Goal: Check status: Check status

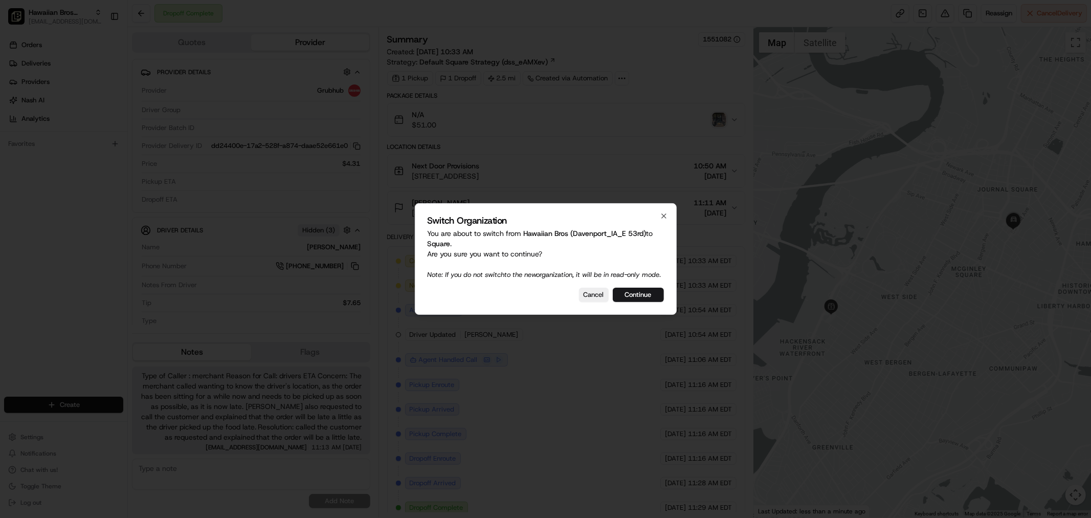
click at [633, 297] on button "Continue" at bounding box center [638, 294] width 51 height 14
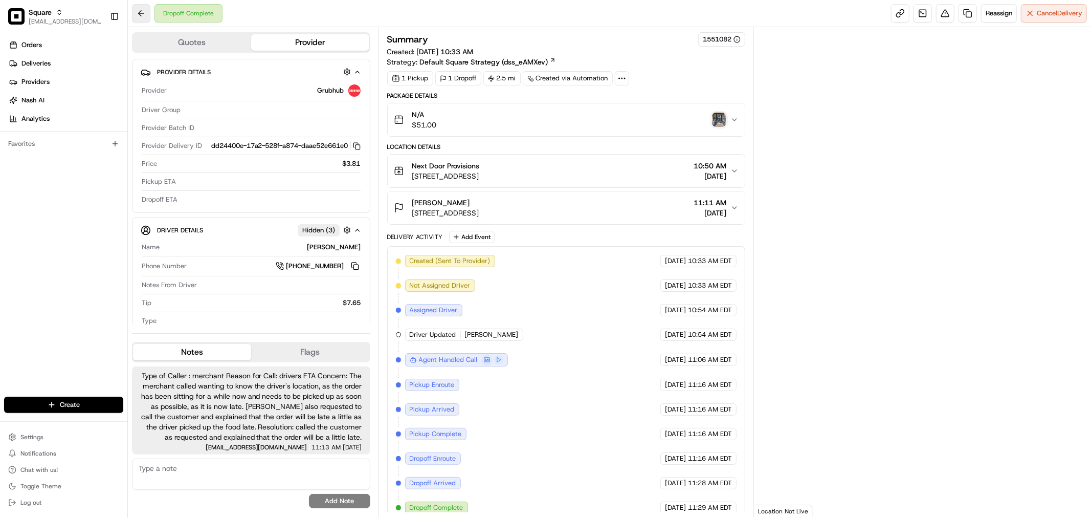
click at [139, 15] on button at bounding box center [141, 13] width 18 height 18
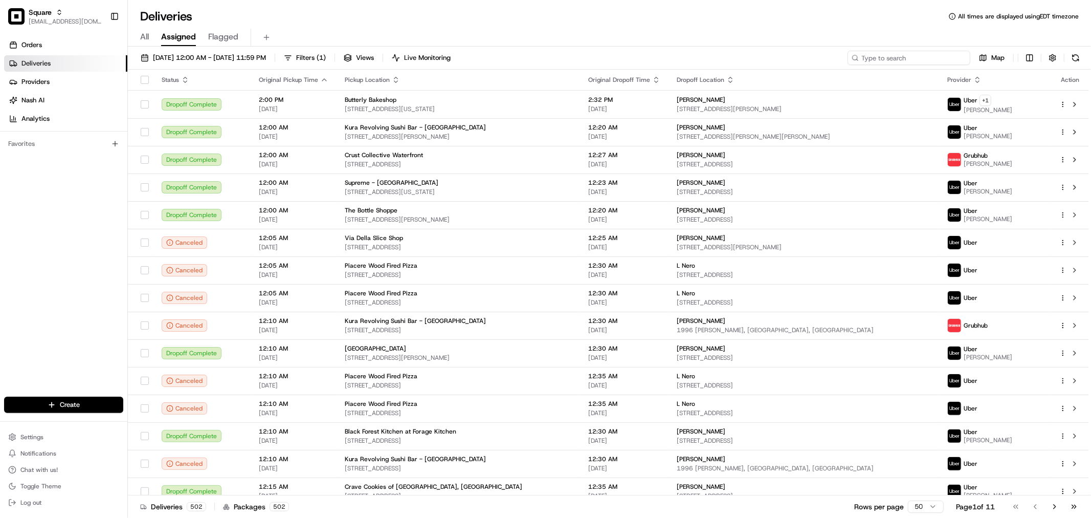
click at [938, 61] on input at bounding box center [908, 58] width 123 height 14
paste input "7393441"
type input "7393441"
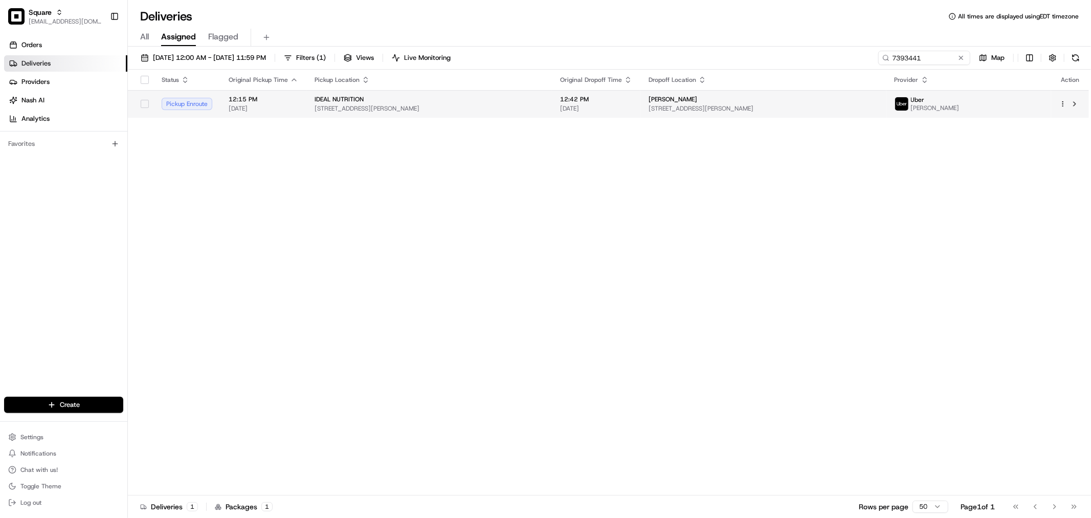
click at [629, 110] on span "[DATE]" at bounding box center [596, 108] width 72 height 8
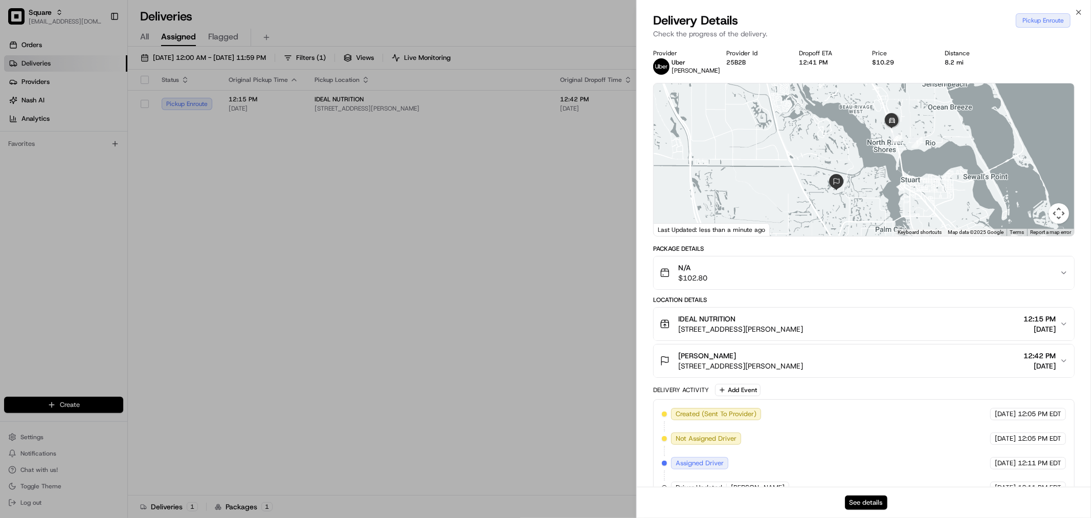
click at [881, 500] on button "See details" at bounding box center [866, 502] width 42 height 14
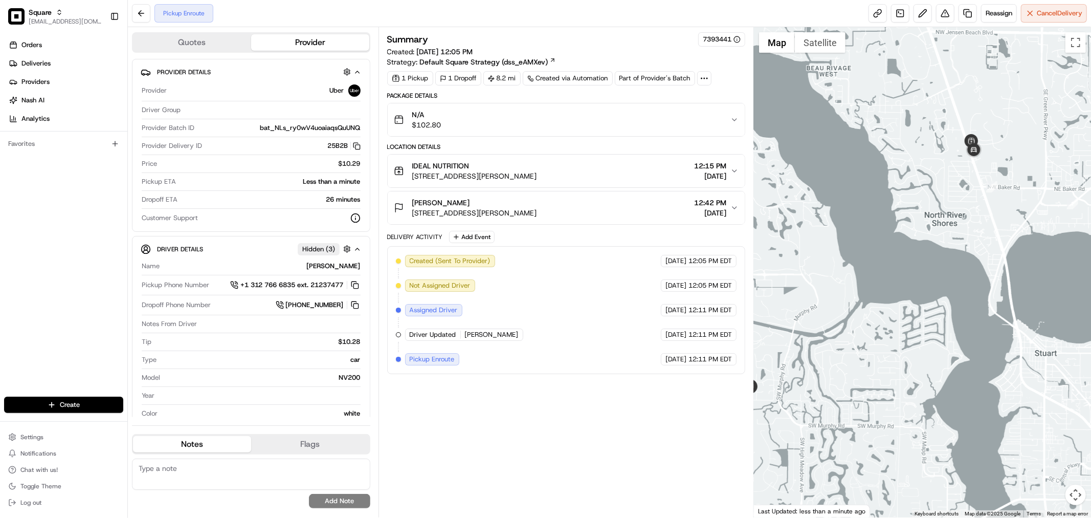
drag, startPoint x: 1005, startPoint y: 228, endPoint x: 936, endPoint y: 234, distance: 69.4
click at [936, 234] on div at bounding box center [922, 272] width 337 height 490
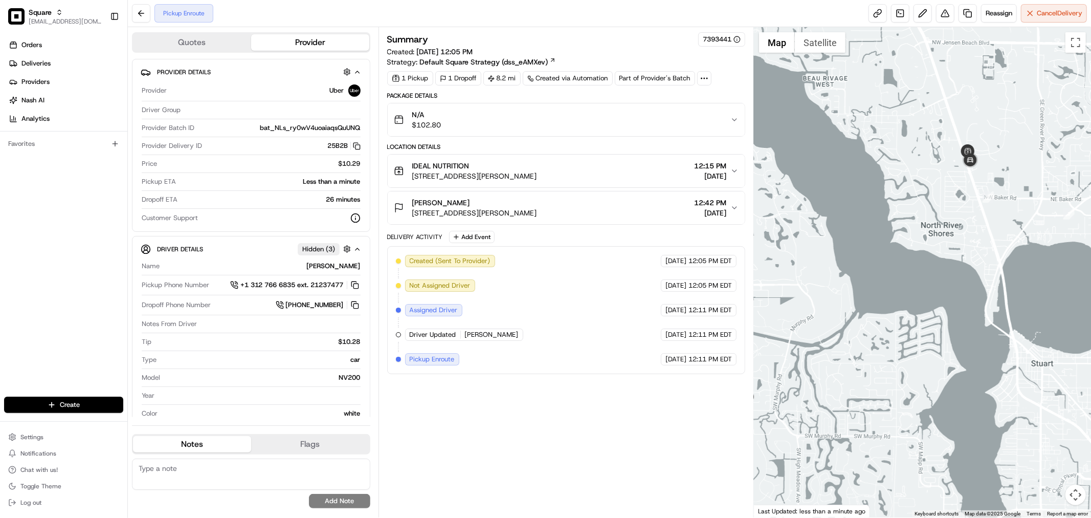
click at [717, 197] on span "12:42 PM" at bounding box center [710, 202] width 32 height 10
